Goal: Find specific page/section: Find specific page/section

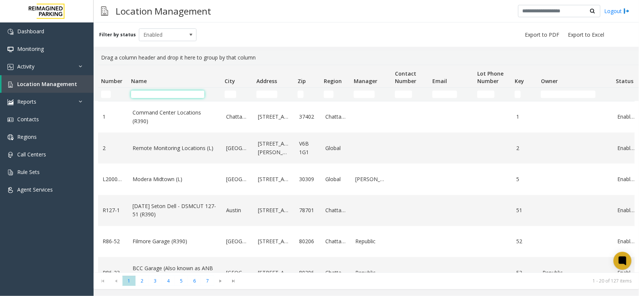
click at [168, 95] on input "Name Filter" at bounding box center [167, 94] width 73 height 7
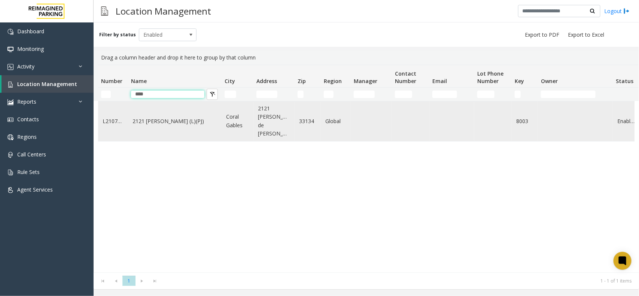
type input "****"
click at [172, 120] on link "2121 [PERSON_NAME] (L)(PJ)" at bounding box center [174, 121] width 85 height 8
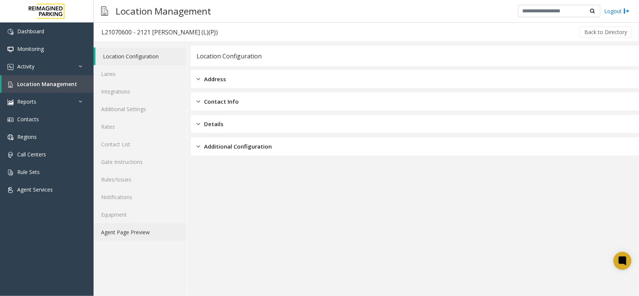
click at [119, 237] on link "Agent Page Preview" at bounding box center [140, 232] width 93 height 18
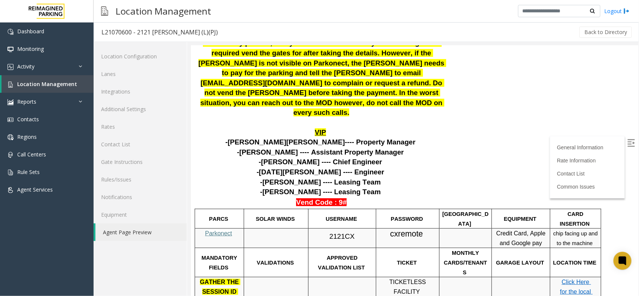
scroll to position [187, 0]
click at [211, 230] on span "Parkonect" at bounding box center [218, 233] width 27 height 6
click at [34, 85] on span "Location Management" at bounding box center [47, 83] width 60 height 7
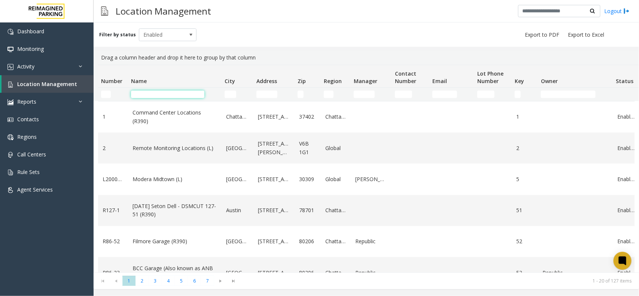
click at [149, 94] on input "Name Filter" at bounding box center [167, 94] width 73 height 7
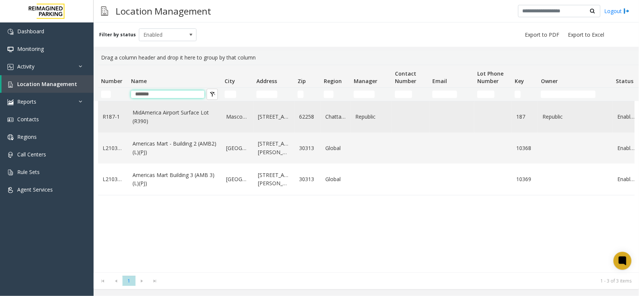
type input "*******"
click at [168, 113] on link "MidAmerica Airport Surface Lot (R390)" at bounding box center [174, 116] width 85 height 17
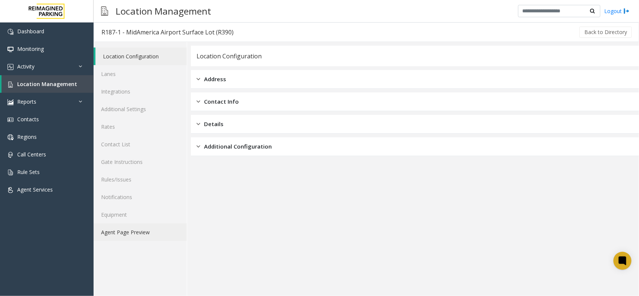
click at [131, 232] on link "Agent Page Preview" at bounding box center [140, 232] width 93 height 18
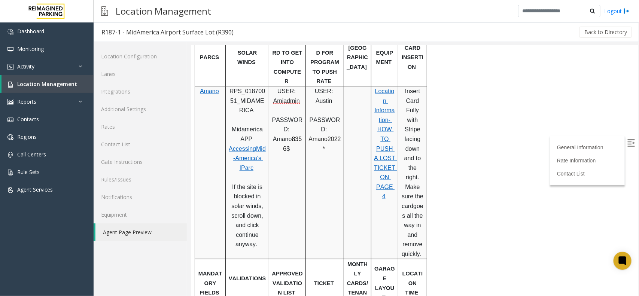
scroll to position [374, 0]
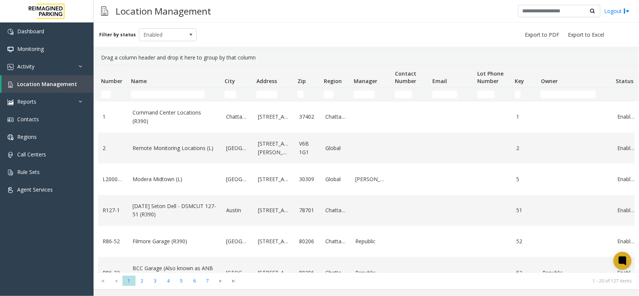
click at [163, 87] on th "Name" at bounding box center [175, 76] width 94 height 22
click at [165, 90] on td "Name Filter" at bounding box center [175, 94] width 94 height 13
click at [178, 87] on th "Name" at bounding box center [175, 76] width 94 height 22
click at [180, 95] on input "Name Filter" at bounding box center [167, 94] width 73 height 7
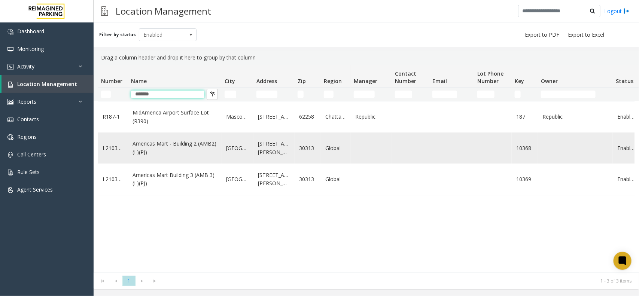
type input "*******"
click at [169, 154] on link "Americas Mart - Building 2 (AMB2) (L)(PJ)" at bounding box center [174, 148] width 85 height 17
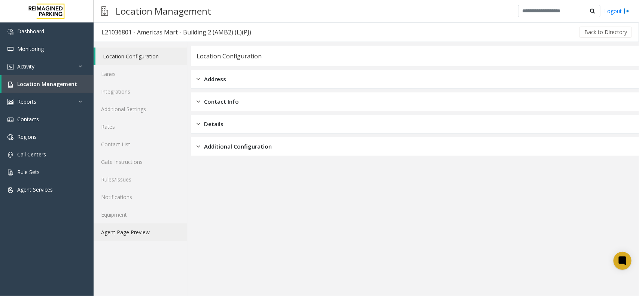
click at [137, 231] on link "Agent Page Preview" at bounding box center [140, 232] width 93 height 18
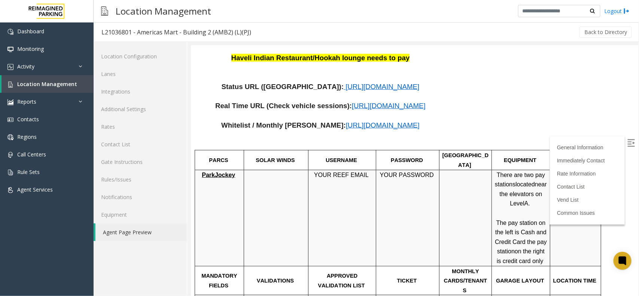
scroll to position [281, 0]
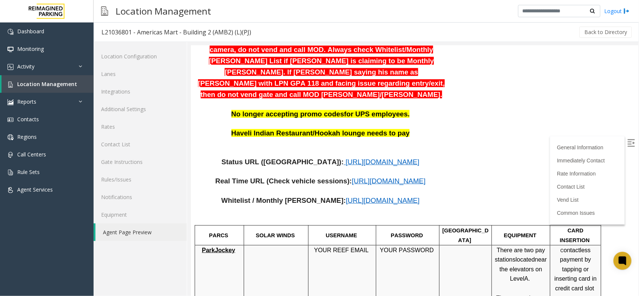
click at [345, 158] on span "https://www.parkjockey.com/en-us/manage/1633/status" at bounding box center [382, 162] width 74 height 8
click at [38, 80] on span "Location Management" at bounding box center [47, 83] width 60 height 7
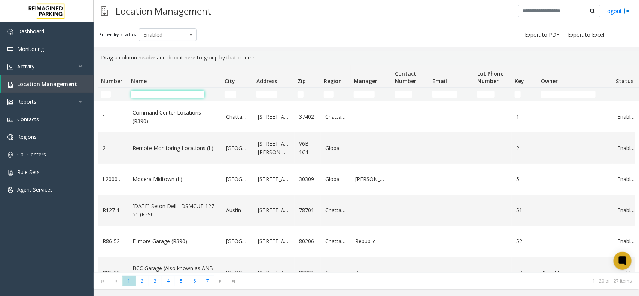
click at [152, 96] on input "Name Filter" at bounding box center [167, 94] width 73 height 7
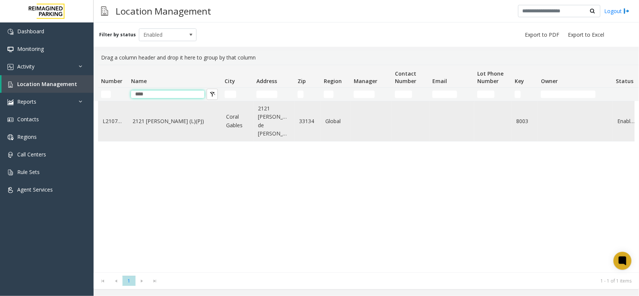
type input "****"
click at [163, 122] on td "2121 [PERSON_NAME] (L)(PJ)" at bounding box center [175, 121] width 94 height 40
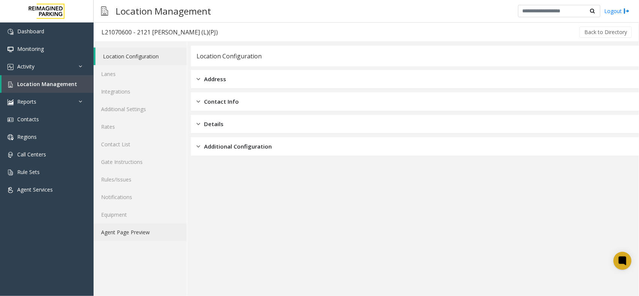
click at [136, 238] on link "Agent Page Preview" at bounding box center [140, 232] width 93 height 18
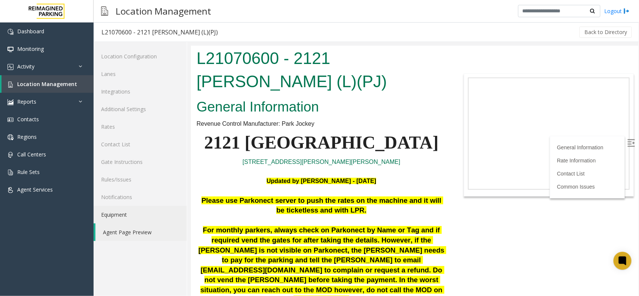
scroll to position [234, 0]
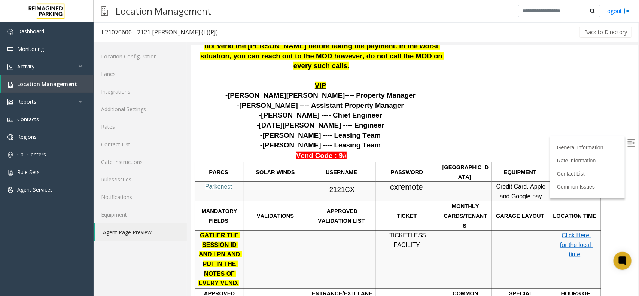
click at [337, 185] on span "2121CX" at bounding box center [341, 189] width 25 height 8
drag, startPoint x: 337, startPoint y: 149, endPoint x: 468, endPoint y: 73, distance: 151.7
click at [337, 185] on span "2121CX" at bounding box center [341, 189] width 25 height 8
copy p "2121CX"
click at [408, 182] on span "cxremote" at bounding box center [405, 186] width 33 height 9
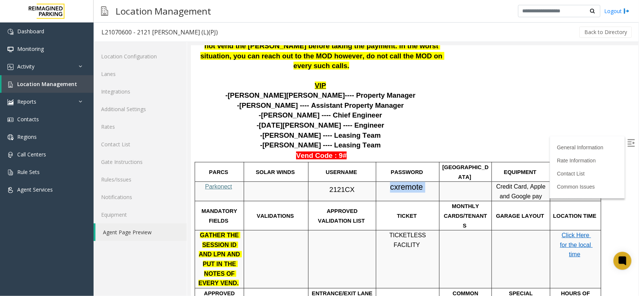
click at [408, 182] on span "cxremote" at bounding box center [405, 186] width 33 height 9
copy p "cxremote"
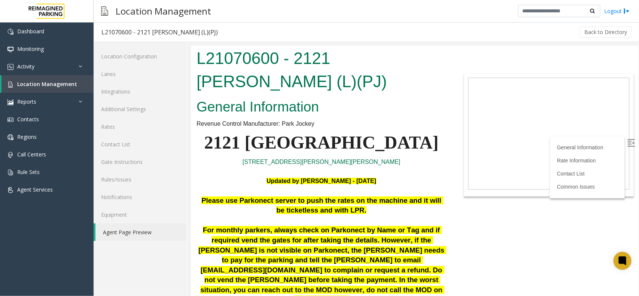
scroll to position [234, 0]
click at [55, 87] on link "Location Management" at bounding box center [47, 84] width 92 height 18
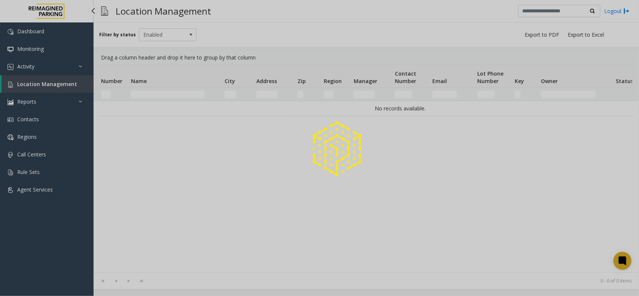
click at [55, 87] on div at bounding box center [319, 148] width 639 height 296
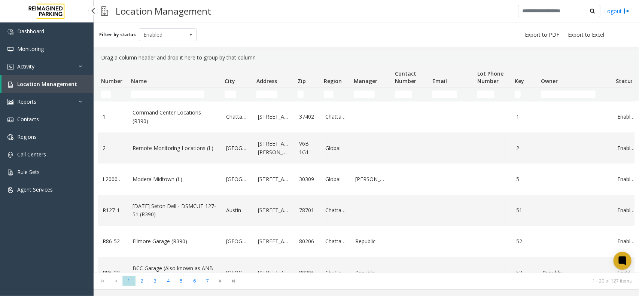
click at [47, 85] on span "Location Management" at bounding box center [47, 83] width 60 height 7
click at [25, 80] on span "Location Management" at bounding box center [47, 83] width 60 height 7
